Goal: Task Accomplishment & Management: Use online tool/utility

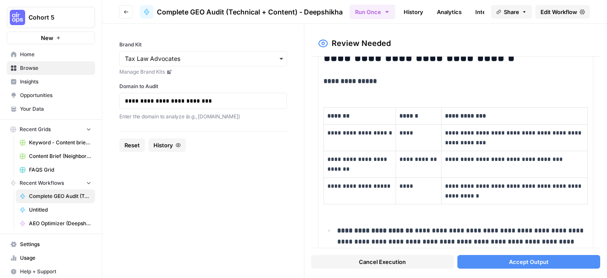
scroll to position [106, 0]
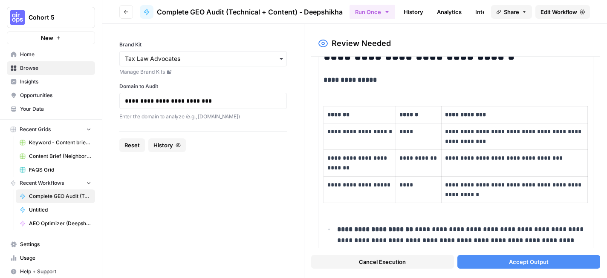
click at [504, 262] on button "Accept Output" at bounding box center [528, 262] width 143 height 14
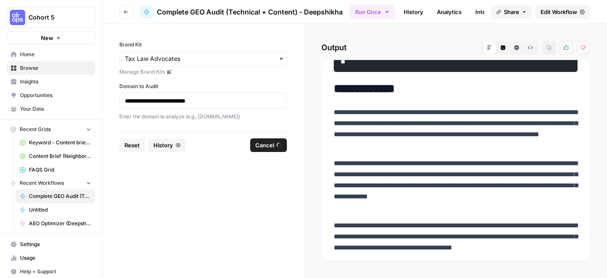
scroll to position [938, 0]
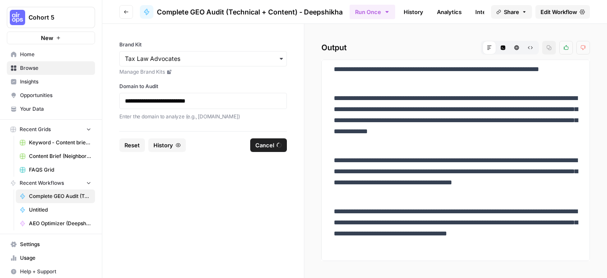
click at [406, 98] on p "**********" at bounding box center [456, 120] width 244 height 55
drag, startPoint x: 406, startPoint y: 98, endPoint x: 437, endPoint y: 98, distance: 30.2
click at [437, 98] on p "**********" at bounding box center [456, 120] width 244 height 55
copy p "**********"
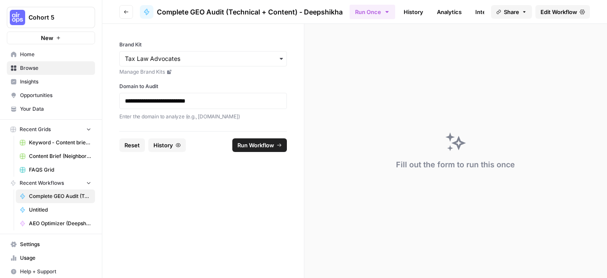
click at [552, 13] on span "Edit Workflow" at bounding box center [558, 12] width 37 height 9
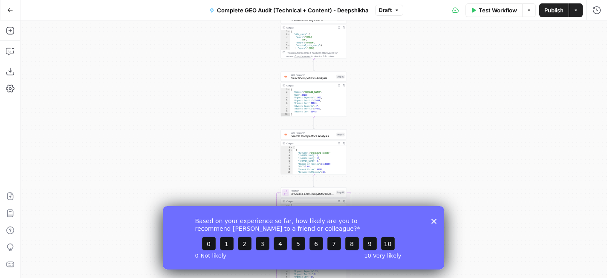
click at [433, 224] on div "Based on your experience so far, how likely are you to recommend AirOps to a fr…" at bounding box center [303, 237] width 281 height 63
click at [434, 220] on polygon "Close survey" at bounding box center [433, 221] width 5 height 5
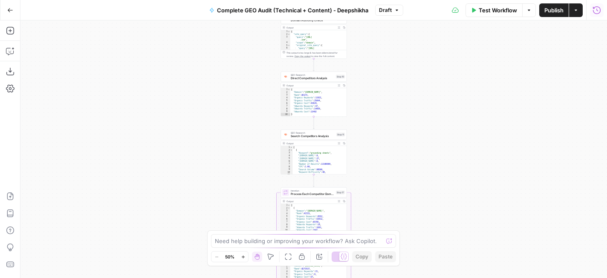
click at [602, 12] on button "Run History" at bounding box center [597, 10] width 14 height 14
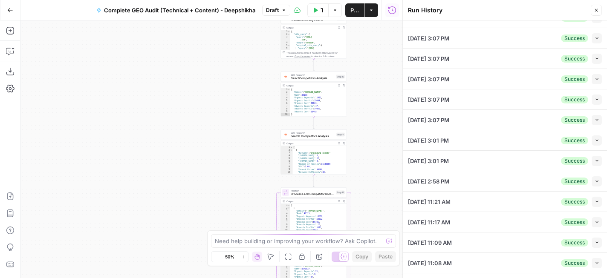
scroll to position [151, 0]
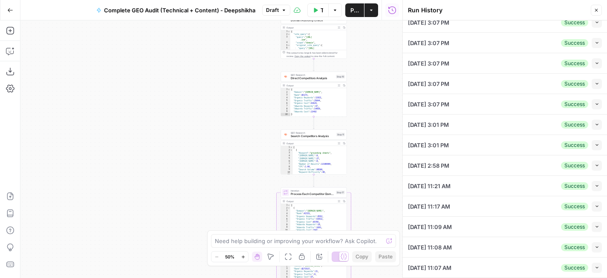
click at [495, 265] on div "09/04/25 at 11:07 AM Success Collapse" at bounding box center [505, 268] width 194 height 20
click at [597, 268] on icon "button" at bounding box center [596, 268] width 3 height 2
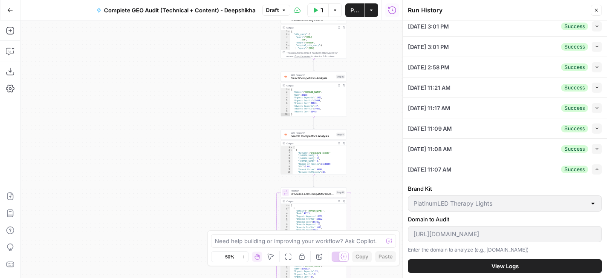
click at [518, 265] on span "View Logs" at bounding box center [504, 266] width 27 height 9
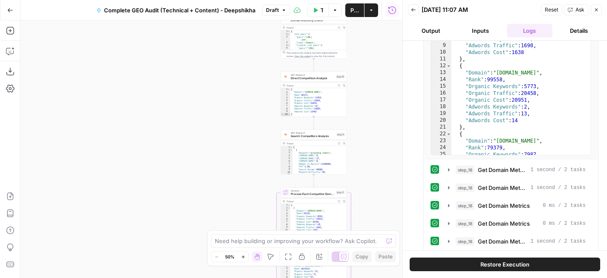
scroll to position [245, 0]
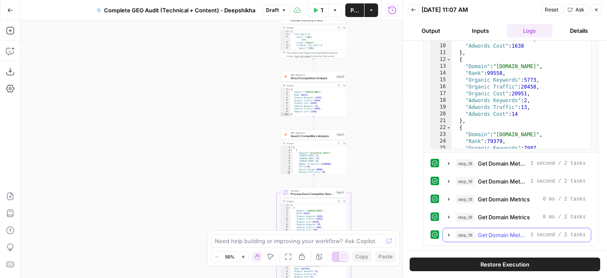
click at [499, 235] on span "Get Domain Metrics" at bounding box center [502, 235] width 49 height 9
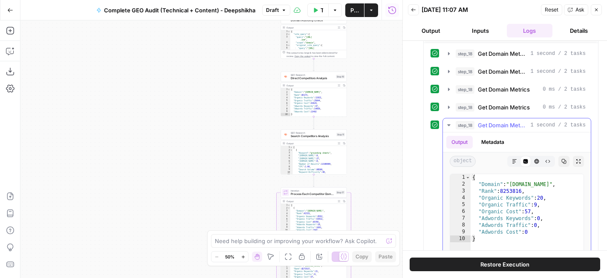
scroll to position [303, 0]
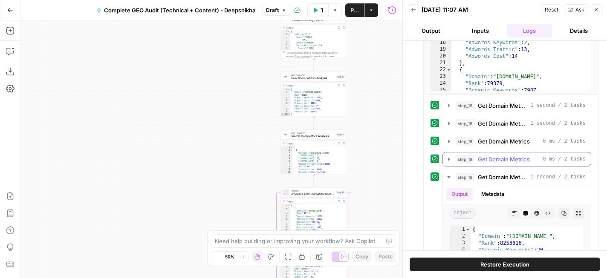
click at [488, 161] on span "Get Domain Metrics" at bounding box center [504, 159] width 52 height 9
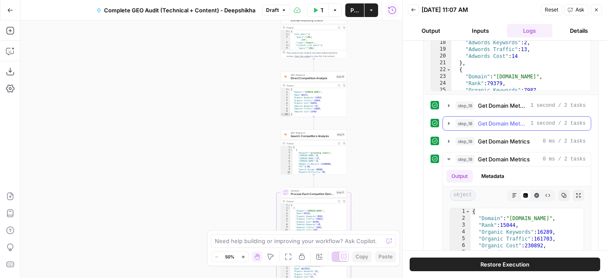
click at [507, 122] on span "Get Domain Metrics" at bounding box center [502, 123] width 49 height 9
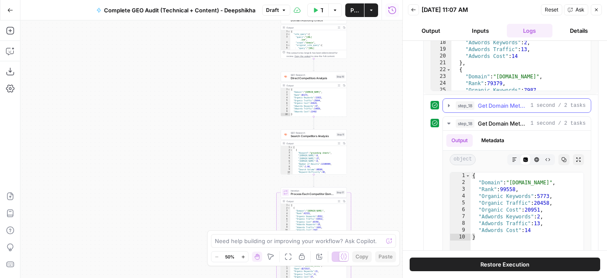
click at [506, 98] on div "step_18 Get Domain Metrics 1 second / 2 tasks" at bounding box center [516, 105] width 149 height 14
click at [503, 104] on span "Get Domain Metrics" at bounding box center [502, 105] width 49 height 9
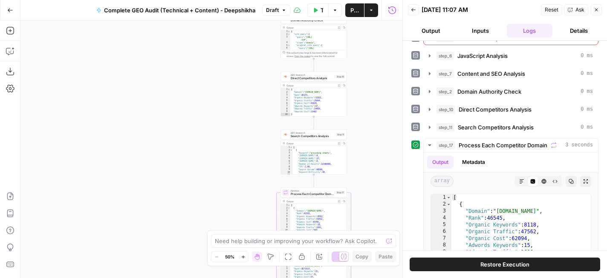
scroll to position [0, 0]
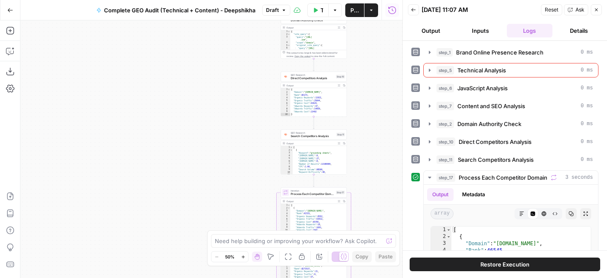
click at [412, 7] on icon "button" at bounding box center [413, 9] width 5 height 5
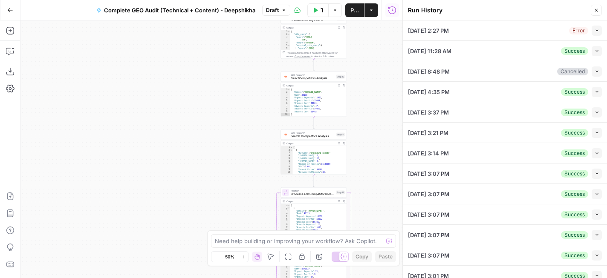
scroll to position [151, 0]
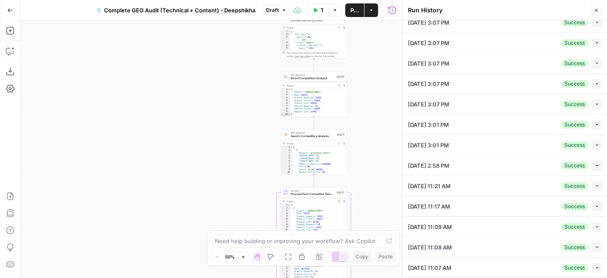
click at [590, 9] on div "Run History Close" at bounding box center [505, 10] width 194 height 11
click at [597, 9] on icon "button" at bounding box center [596, 10] width 3 height 3
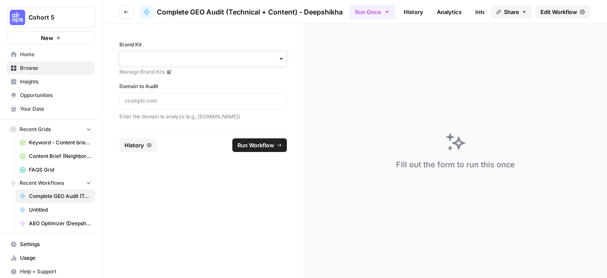
click at [219, 58] on input "Brand Kit" at bounding box center [203, 59] width 156 height 9
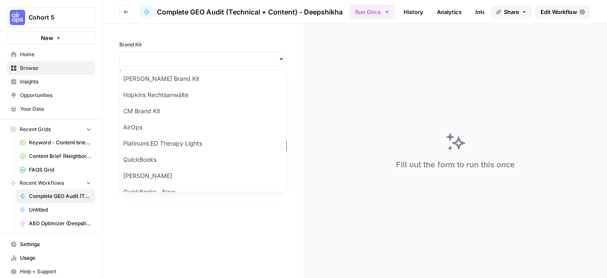
scroll to position [435, 0]
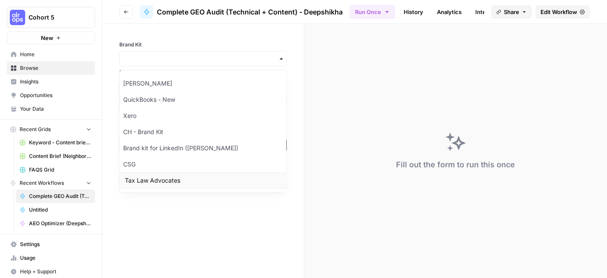
click at [199, 177] on div "Tax Law Advocates" at bounding box center [203, 181] width 167 height 16
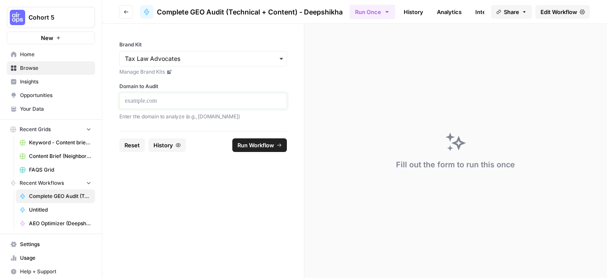
click at [236, 104] on p at bounding box center [203, 101] width 156 height 9
click at [244, 145] on span "Run Workflow" at bounding box center [255, 145] width 37 height 9
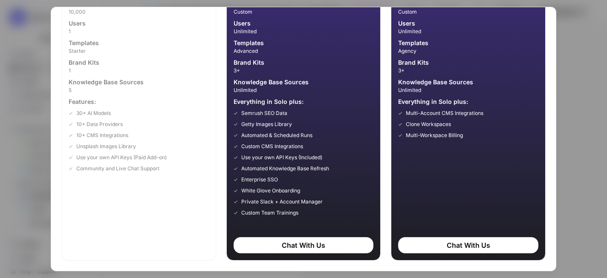
scroll to position [0, 0]
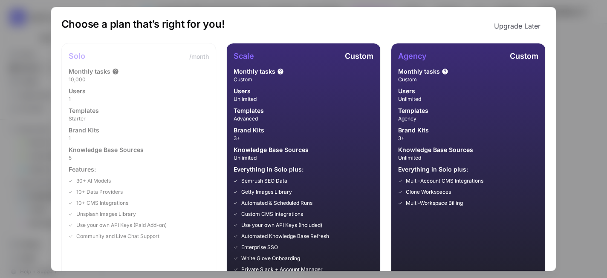
click at [532, 25] on button "Upgrade Later" at bounding box center [517, 25] width 57 height 17
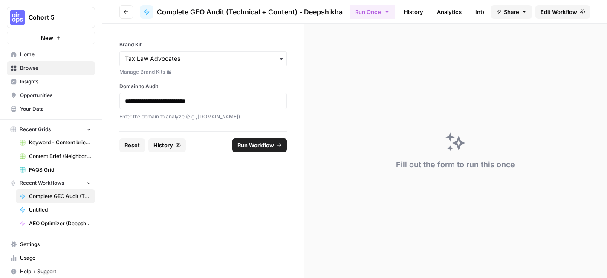
click at [55, 17] on span "Cohort 5" at bounding box center [55, 17] width 52 height 9
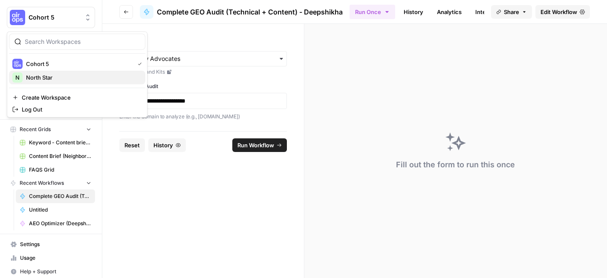
click at [58, 78] on span "North Star" at bounding box center [82, 77] width 112 height 9
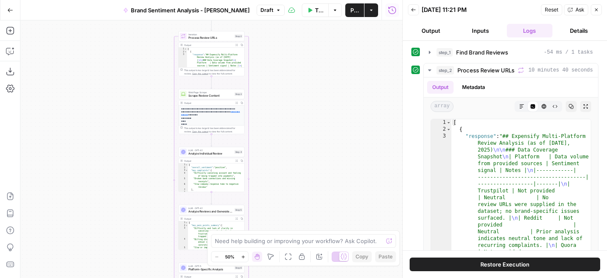
click at [11, 15] on button "Go Back" at bounding box center [10, 10] width 15 height 15
